Goal: Navigation & Orientation: Find specific page/section

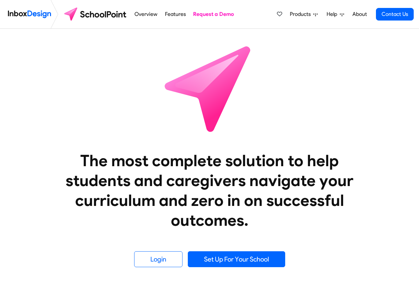
click at [302, 14] on span "Products" at bounding box center [302, 14] width 24 height 8
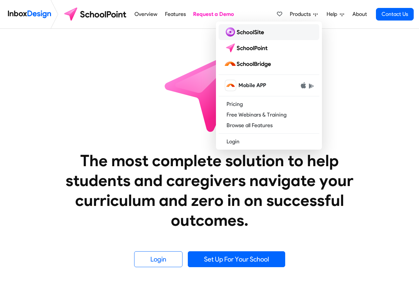
click at [249, 32] on img at bounding box center [245, 32] width 43 height 11
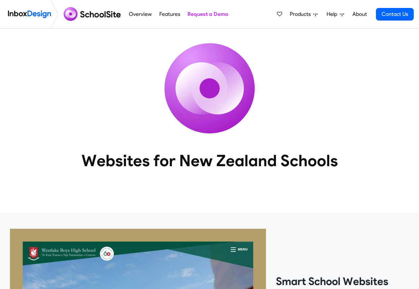
click at [326, 14] on link "Help" at bounding box center [335, 14] width 23 height 13
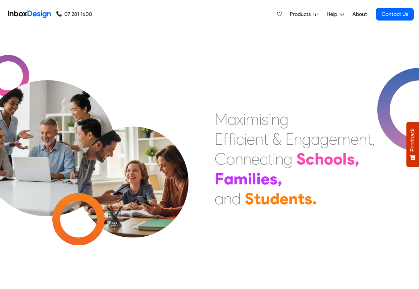
click at [299, 15] on span "Products" at bounding box center [302, 14] width 24 height 8
click at [418, 14] on nav "07 281 1600 07 281 1600 Products Mobile APP Pricing Free Webinars & Training Br…" at bounding box center [209, 14] width 419 height 29
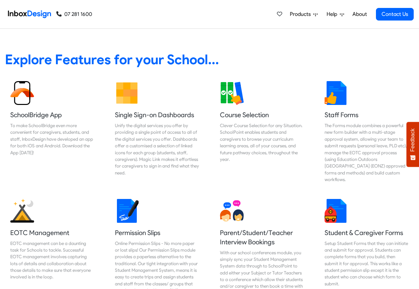
scroll to position [278, 0]
